Goal: Communication & Community: Participate in discussion

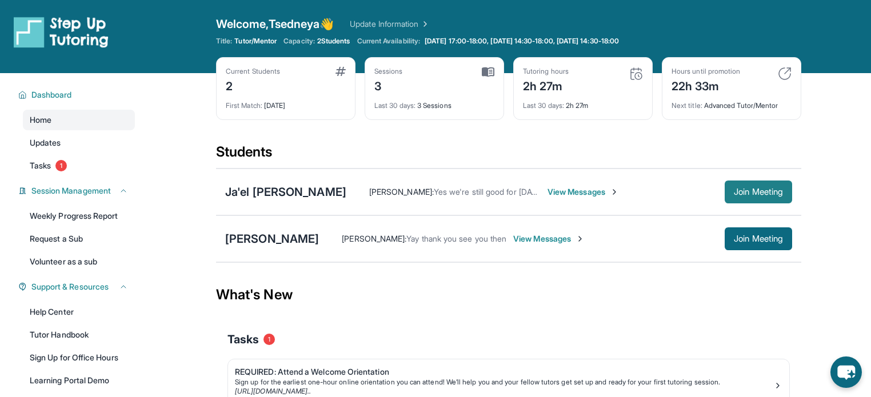
click at [733, 191] on span "Join Meeting" at bounding box center [757, 191] width 49 height 7
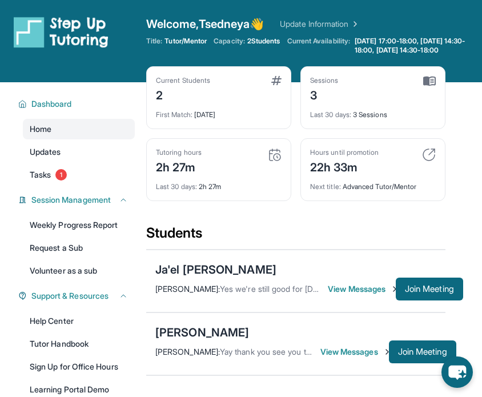
click at [363, 295] on span "View Messages" at bounding box center [362, 288] width 68 height 11
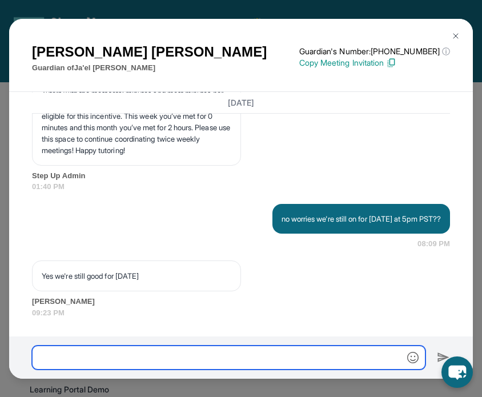
click at [176, 351] on input "text" at bounding box center [229, 358] width 394 height 24
type input "**********"
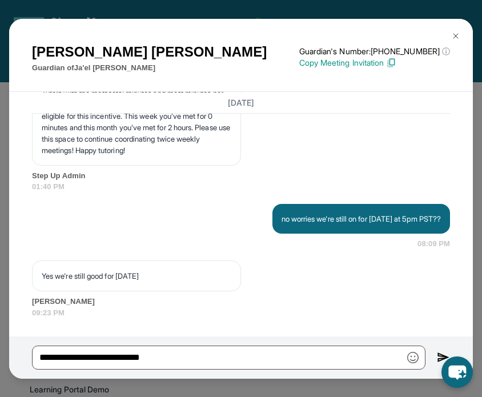
click at [438, 353] on img at bounding box center [443, 358] width 13 height 14
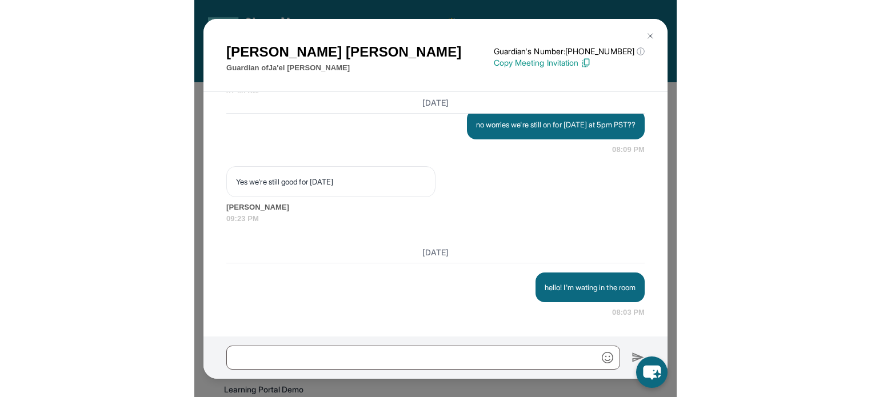
scroll to position [6030, 0]
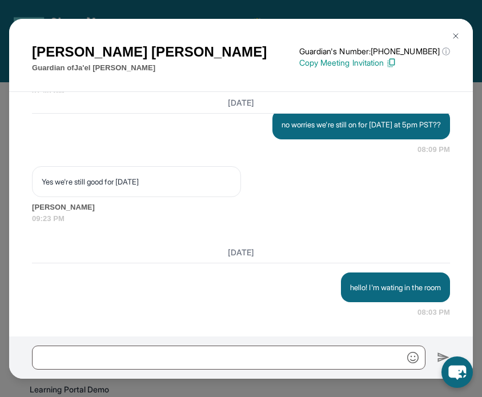
click at [456, 36] on img at bounding box center [455, 35] width 9 height 9
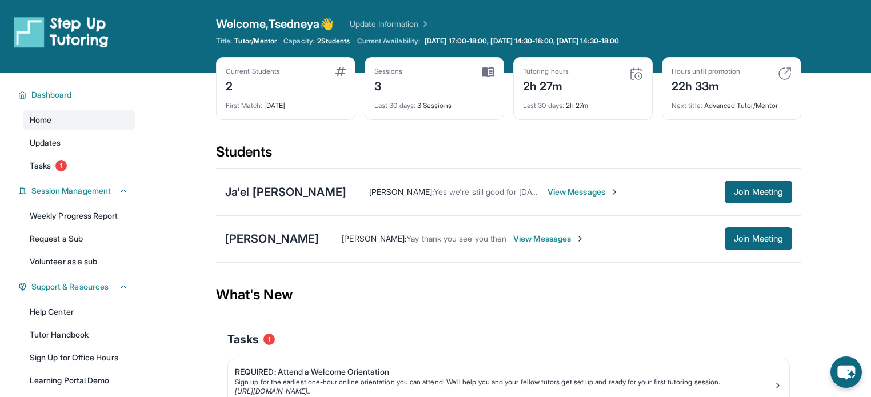
click at [547, 191] on span "View Messages" at bounding box center [582, 191] width 71 height 11
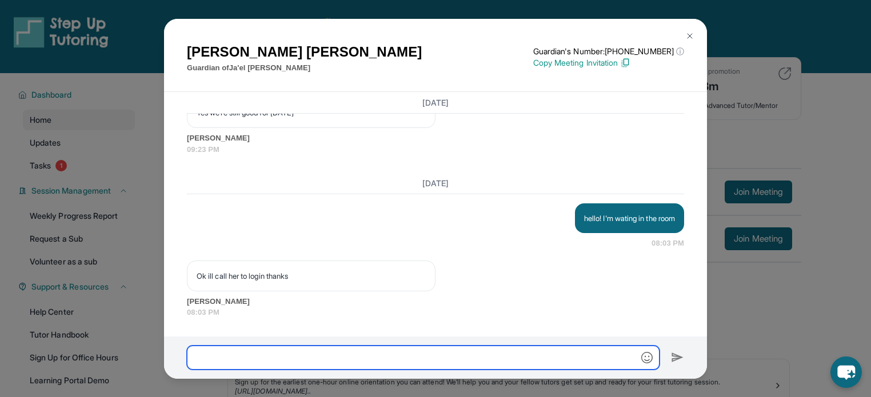
click at [334, 364] on input "text" at bounding box center [423, 358] width 472 height 24
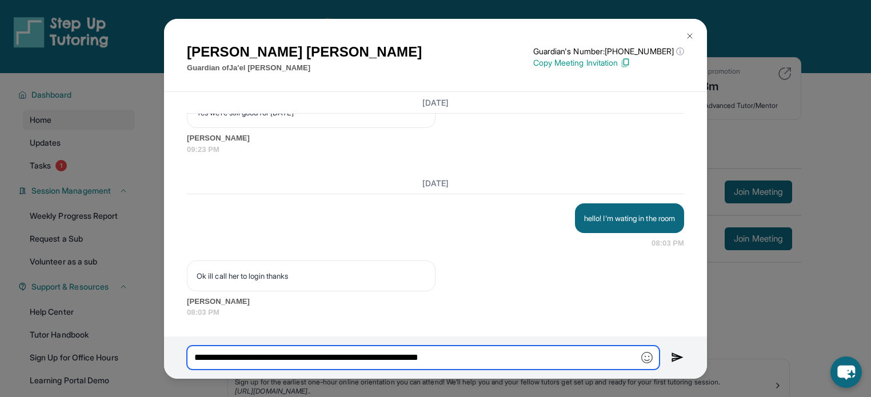
type input "**********"
click at [676, 360] on img at bounding box center [677, 358] width 13 height 14
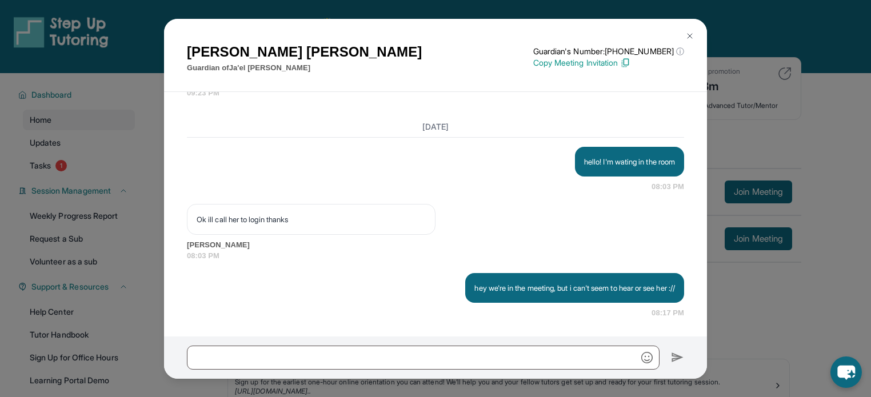
scroll to position [5710, 0]
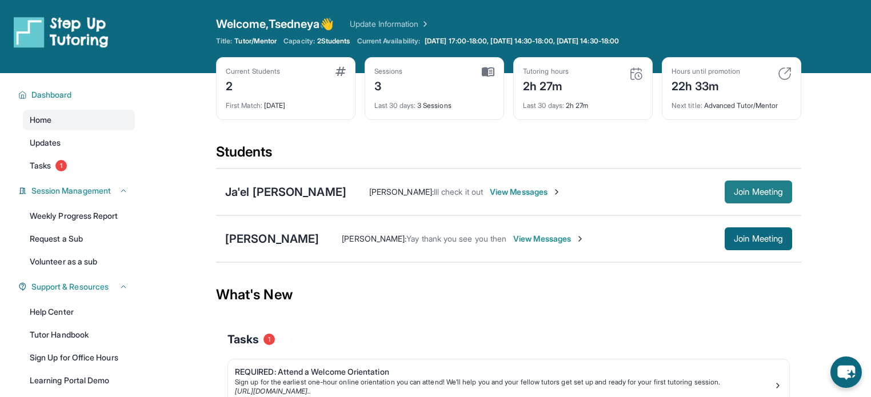
click at [736, 191] on span "Join Meeting" at bounding box center [757, 191] width 49 height 7
click at [490, 187] on span "View Messages" at bounding box center [525, 191] width 71 height 11
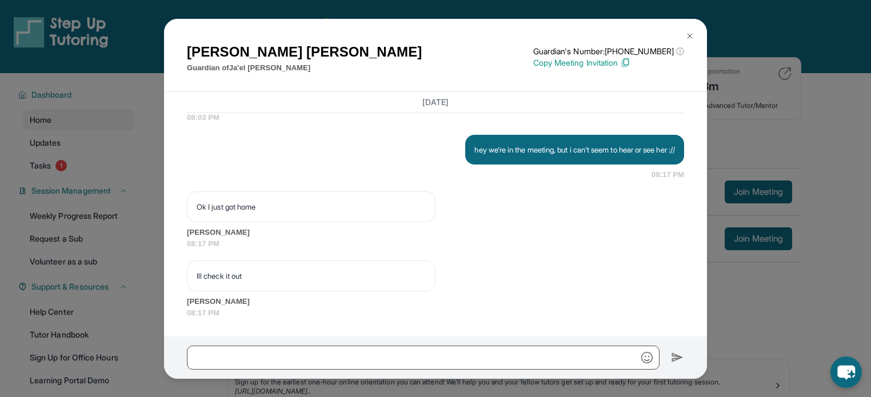
scroll to position [5848, 0]
click at [354, 361] on input "text" at bounding box center [423, 358] width 472 height 24
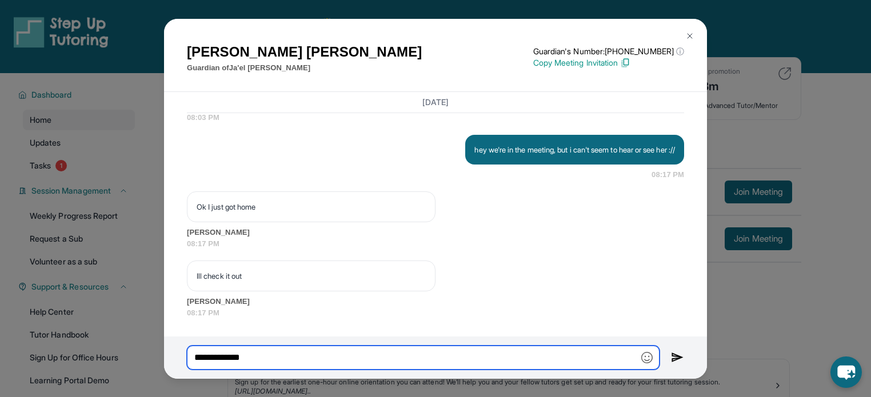
type input "**********"
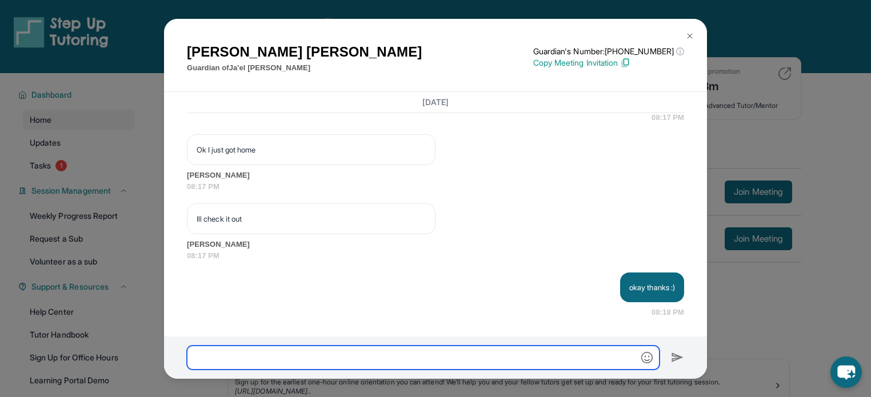
scroll to position [5905, 0]
